Goal: Navigation & Orientation: Find specific page/section

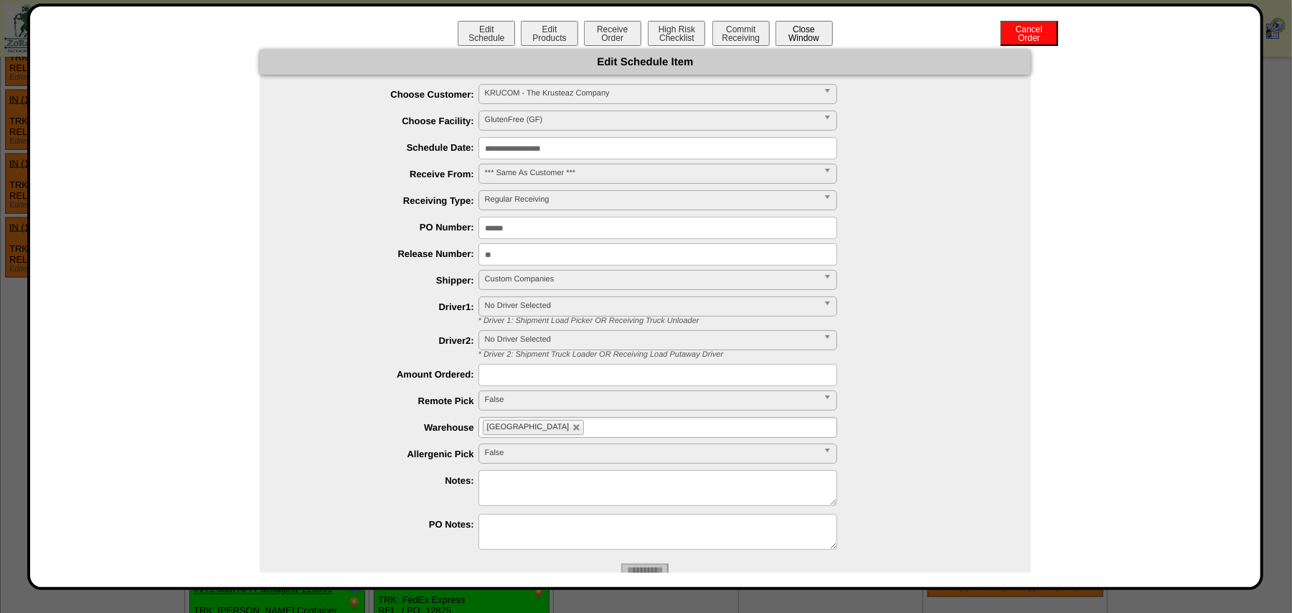
click at [802, 41] on button "Close Window" at bounding box center [804, 33] width 57 height 25
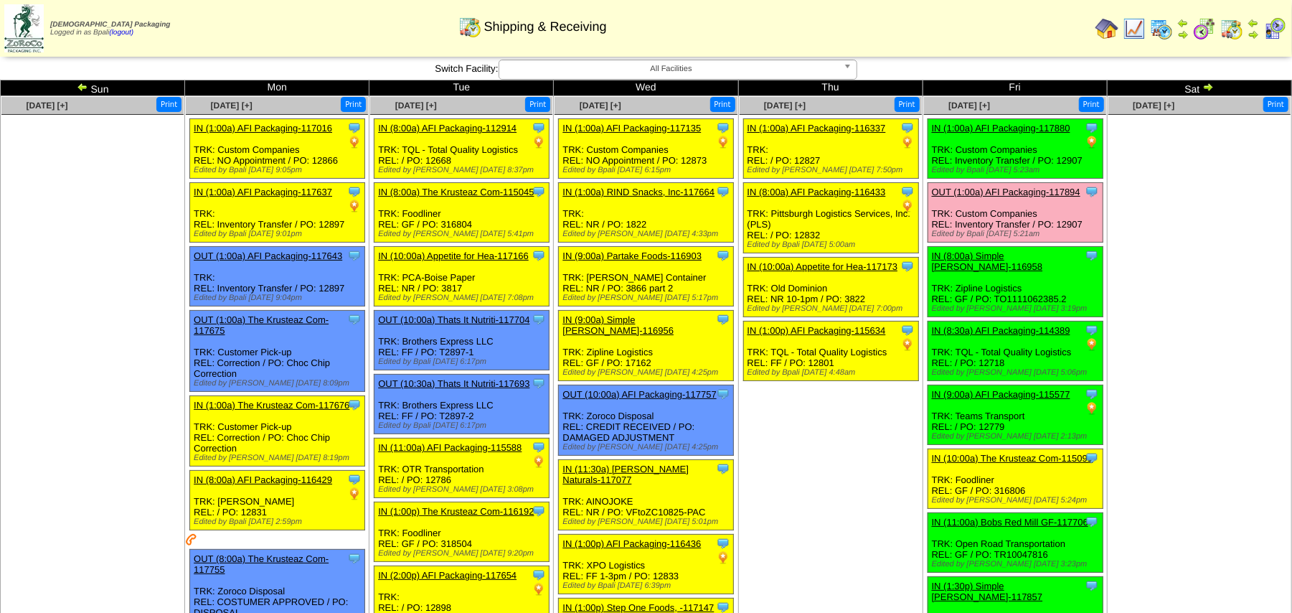
click at [535, 90] on td "Tue" at bounding box center [462, 88] width 184 height 16
click at [1212, 90] on img at bounding box center [1208, 86] width 11 height 11
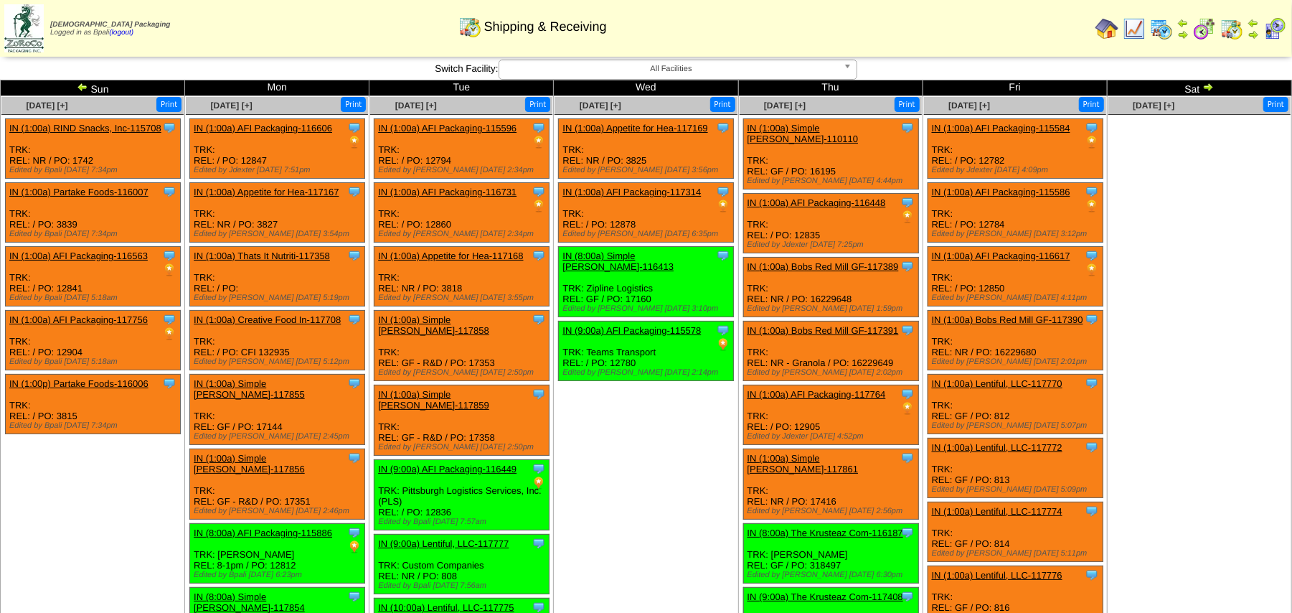
click at [1254, 29] on img at bounding box center [1253, 34] width 11 height 11
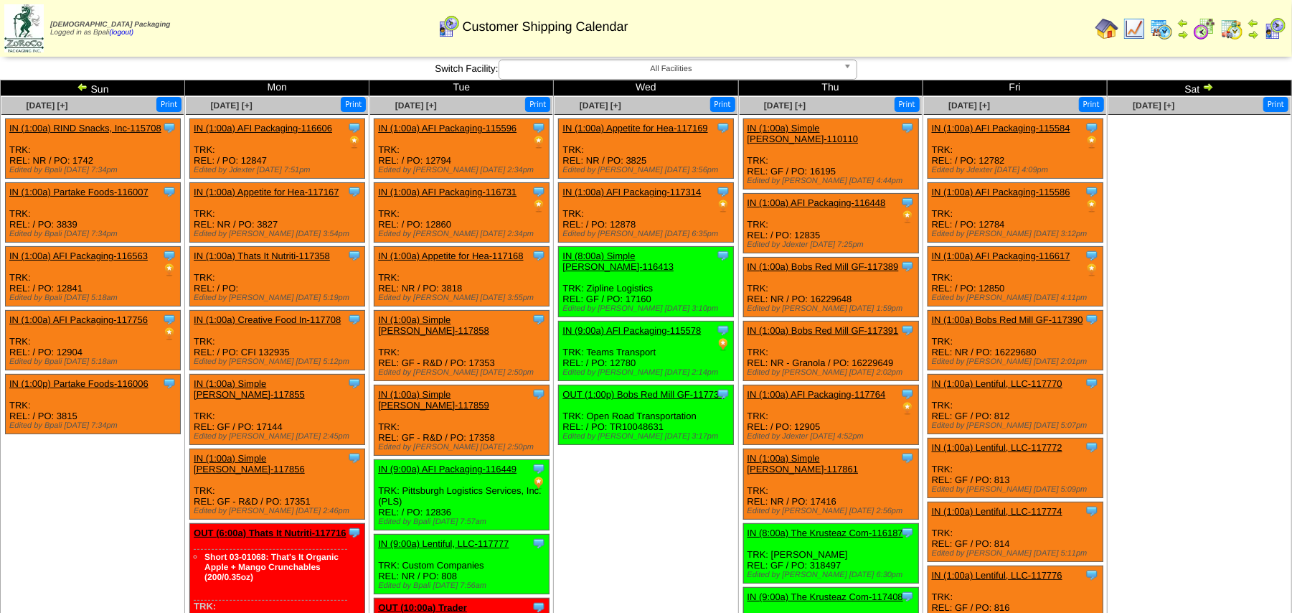
click at [77, 87] on img at bounding box center [82, 86] width 11 height 11
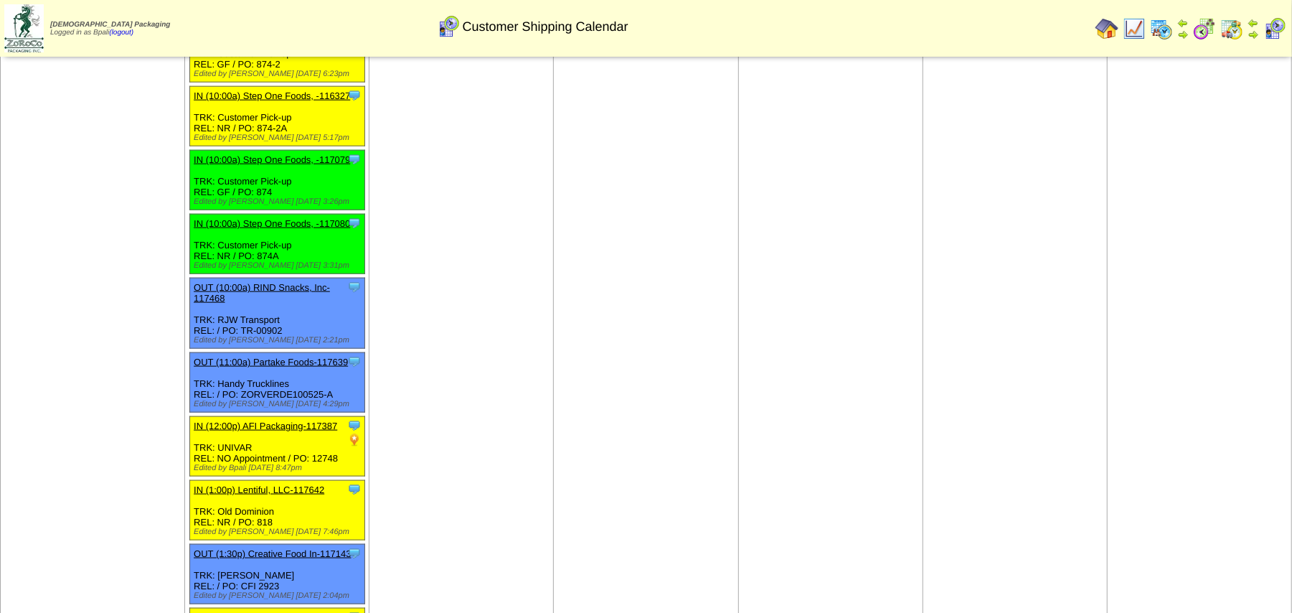
scroll to position [1040, 0]
